Goal: Transaction & Acquisition: Obtain resource

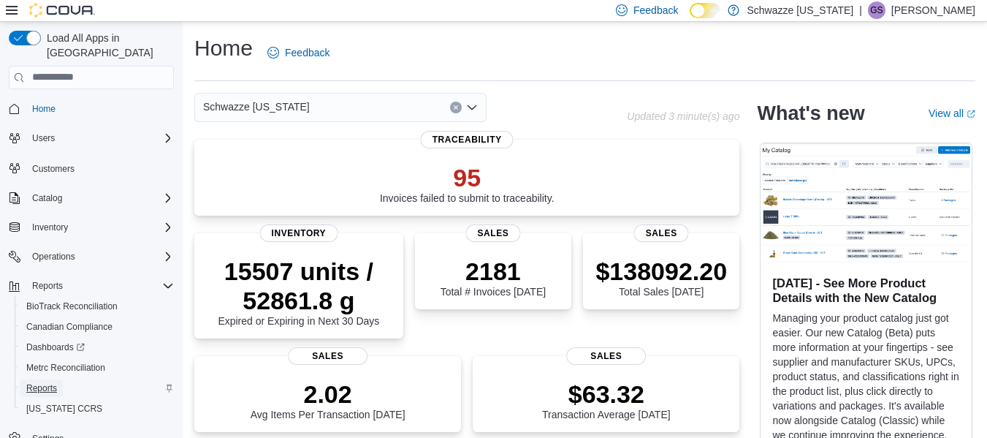
click at [47, 382] on span "Reports" at bounding box center [41, 388] width 31 height 12
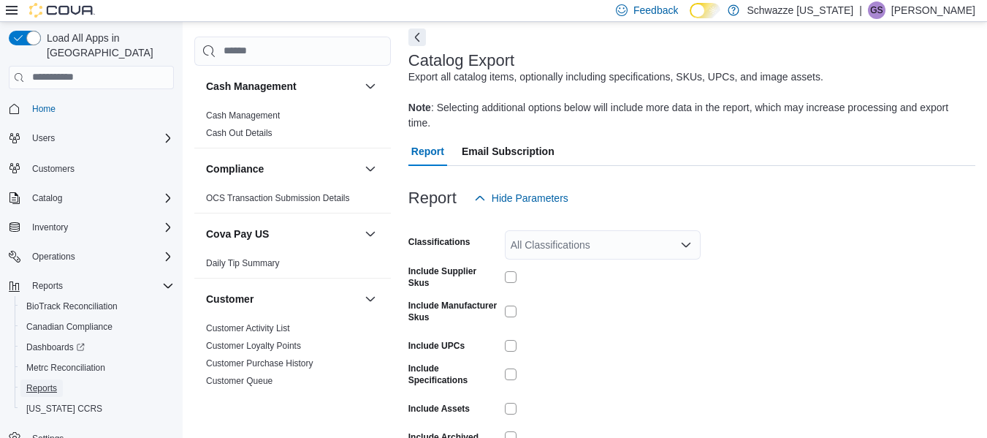
scroll to position [129, 0]
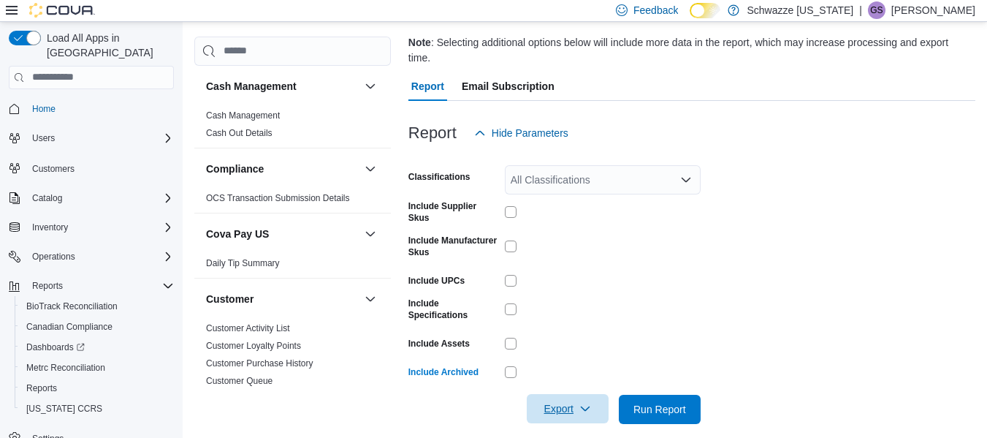
click at [548, 396] on span "Export" at bounding box center [568, 408] width 64 height 29
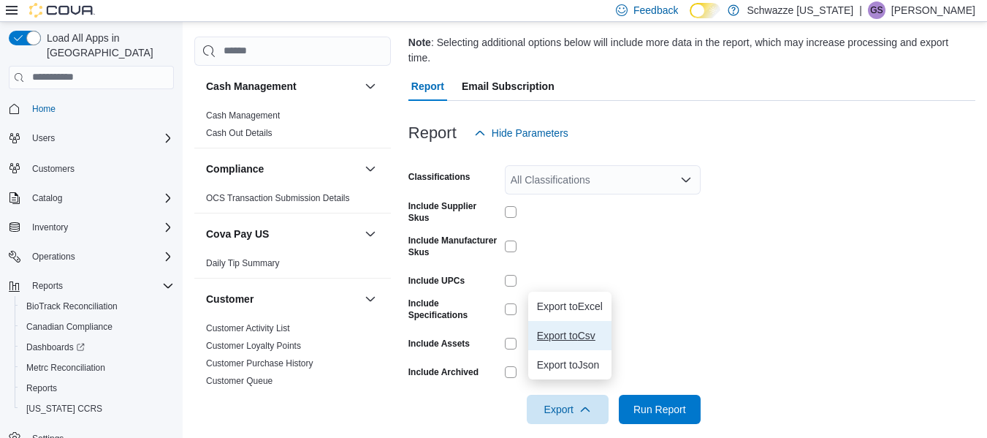
click at [570, 338] on span "Export to Csv" at bounding box center [570, 336] width 66 height 12
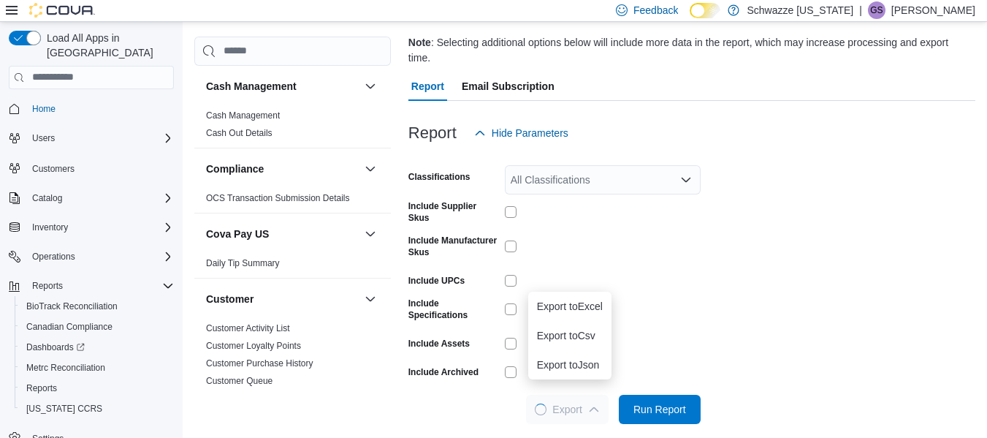
click at [792, 308] on form "Classifications All Classifications Include Supplier Skus Include Manufacturer …" at bounding box center [692, 286] width 567 height 276
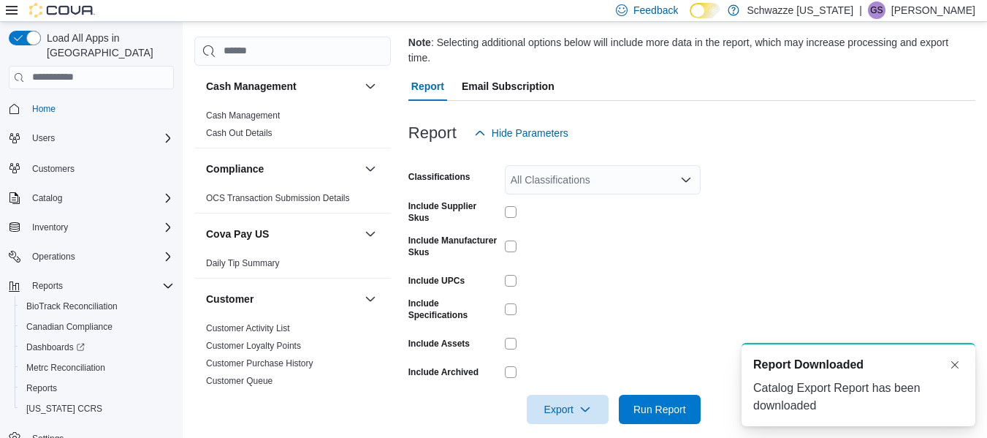
scroll to position [0, 0]
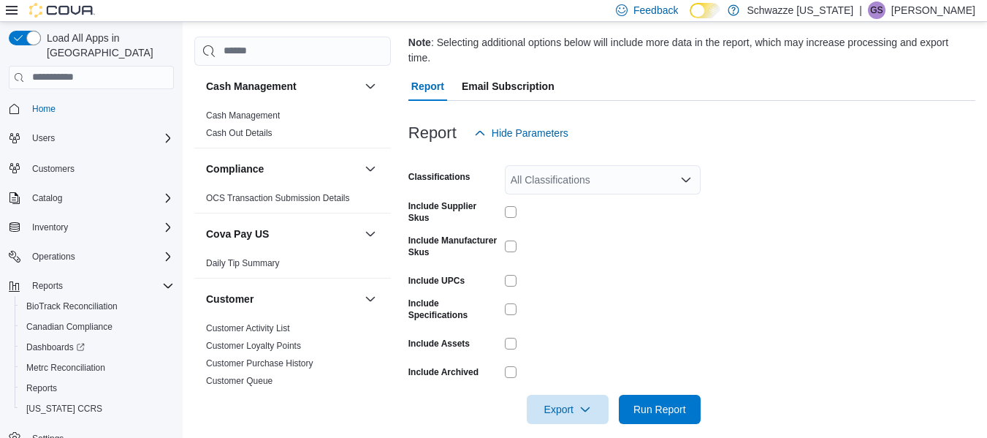
click at [943, 17] on p "Gulzar Sayall" at bounding box center [934, 10] width 84 height 18
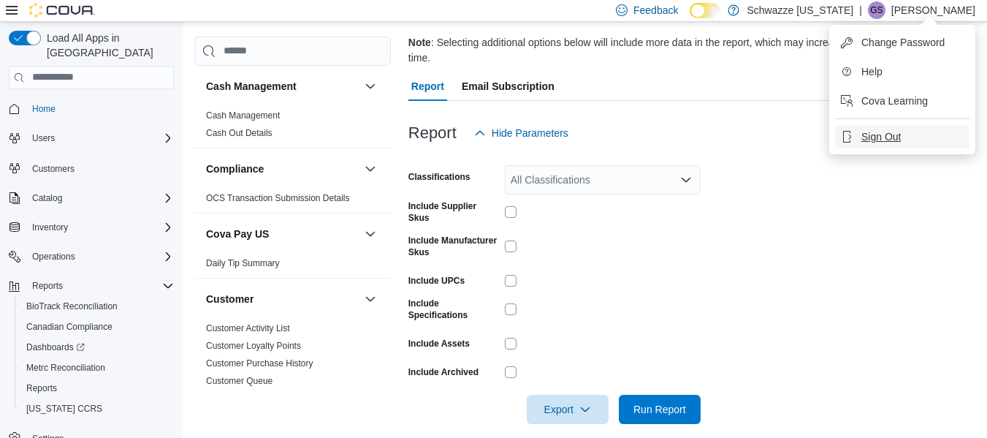
click at [877, 145] on button "Sign Out" at bounding box center [902, 136] width 134 height 23
